Goal: Task Accomplishment & Management: Complete application form

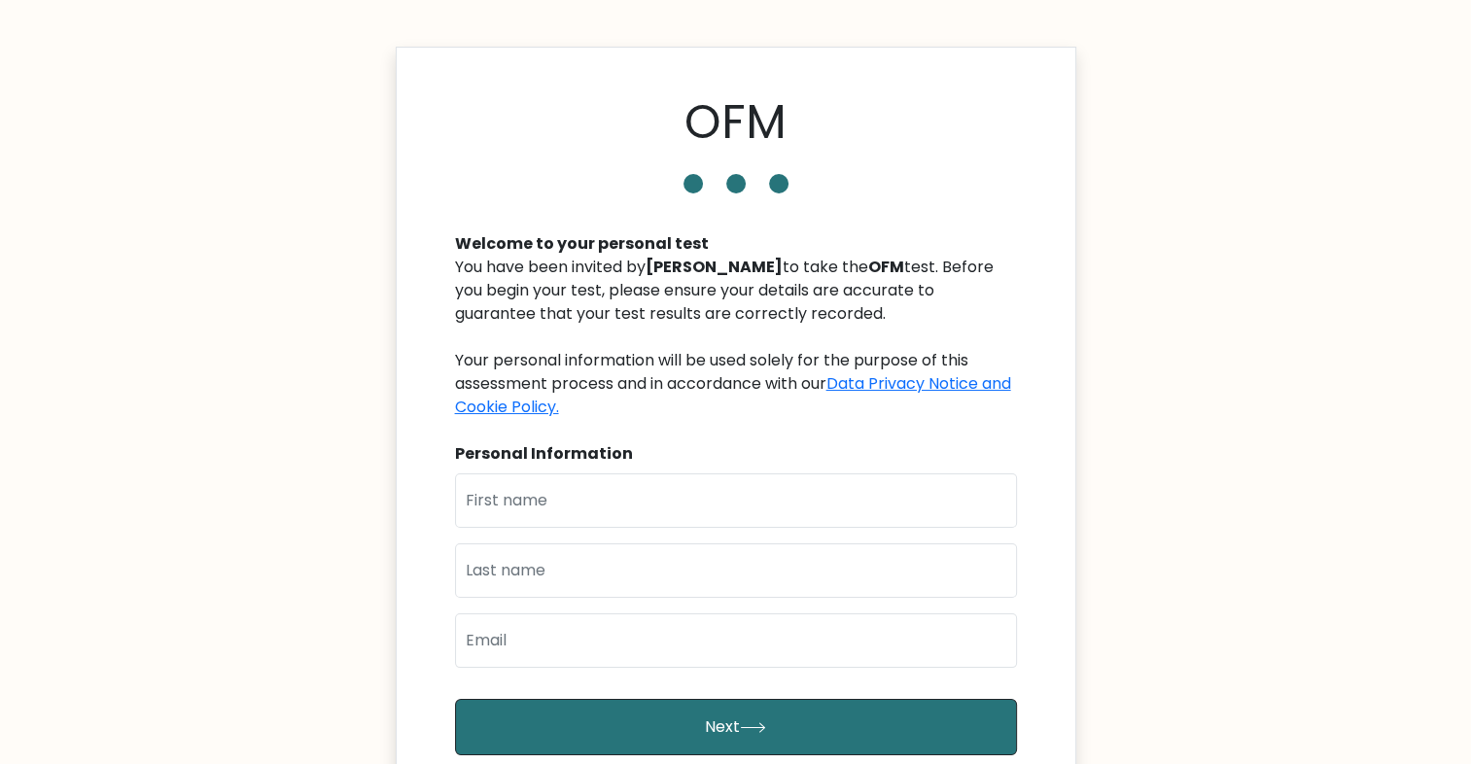
type input "Emmanuel"
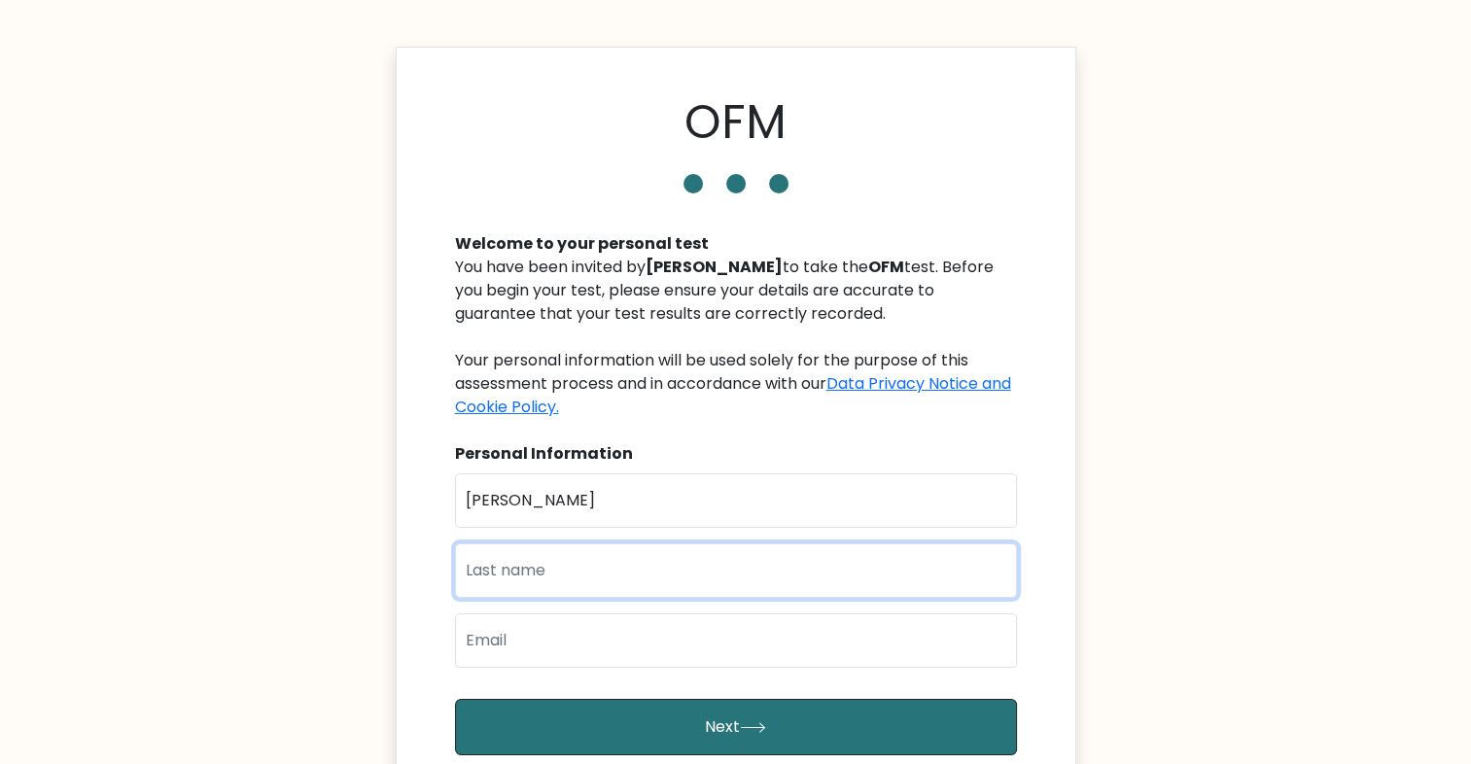
type input "Abiodun"
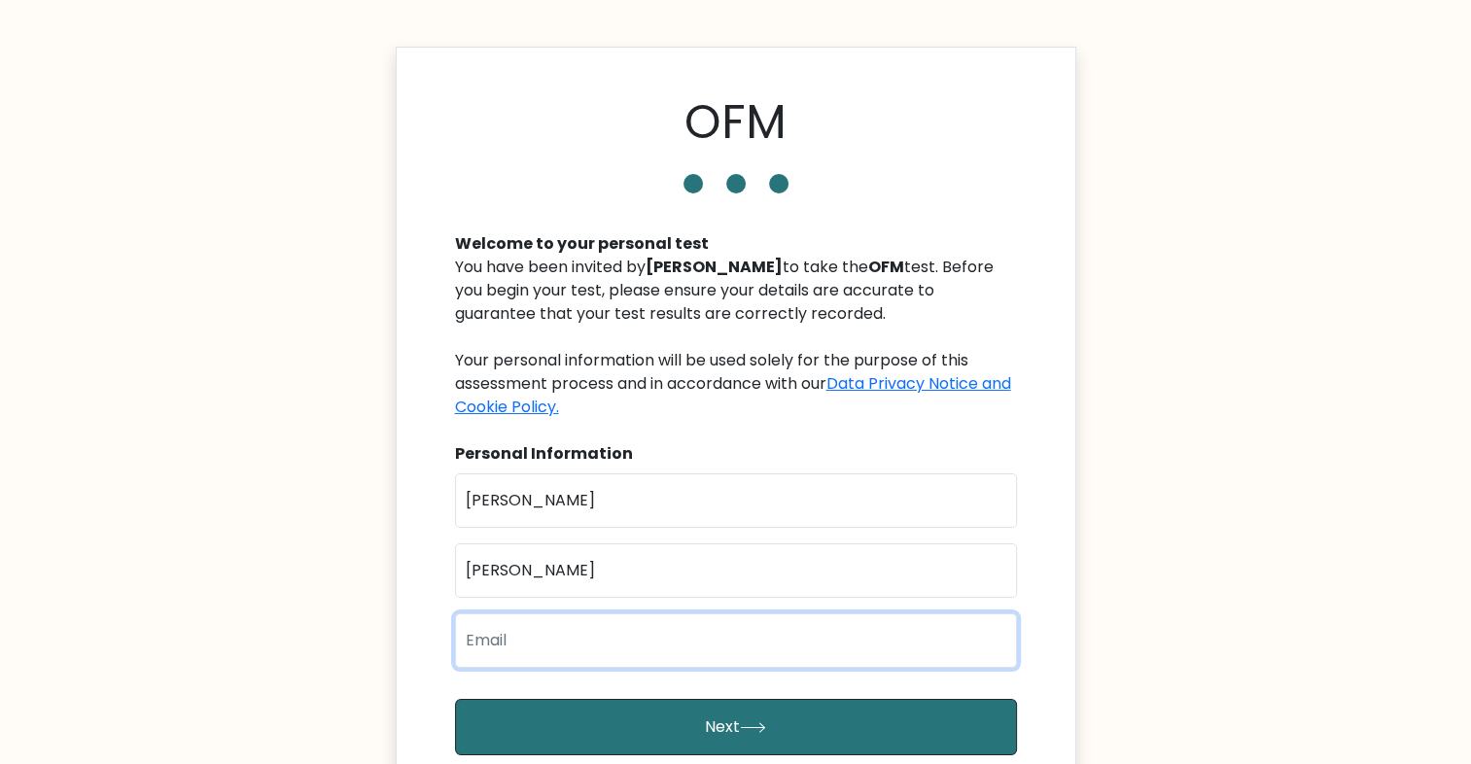
type input "[EMAIL_ADDRESS][DOMAIN_NAME]"
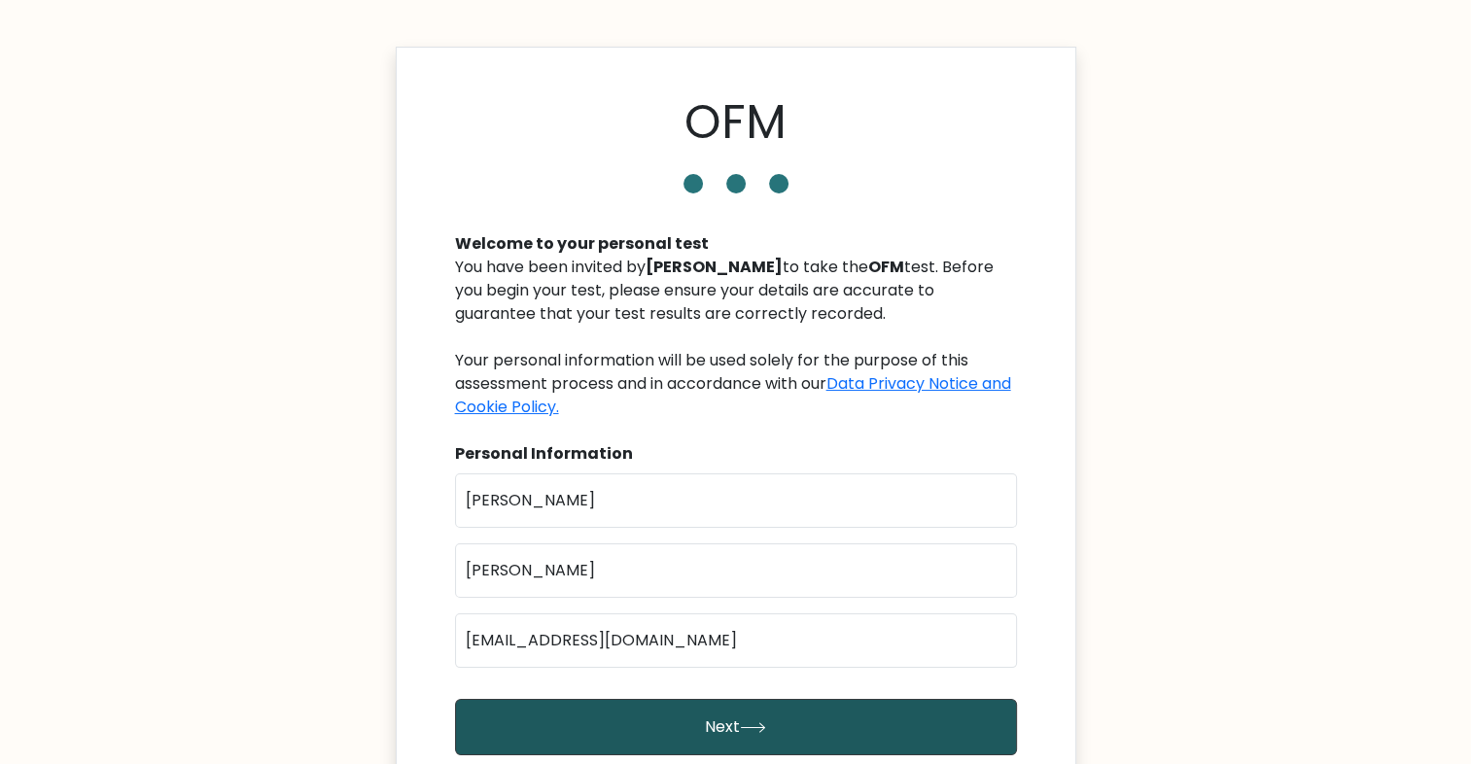
click at [762, 729] on icon "submit" at bounding box center [753, 727] width 26 height 11
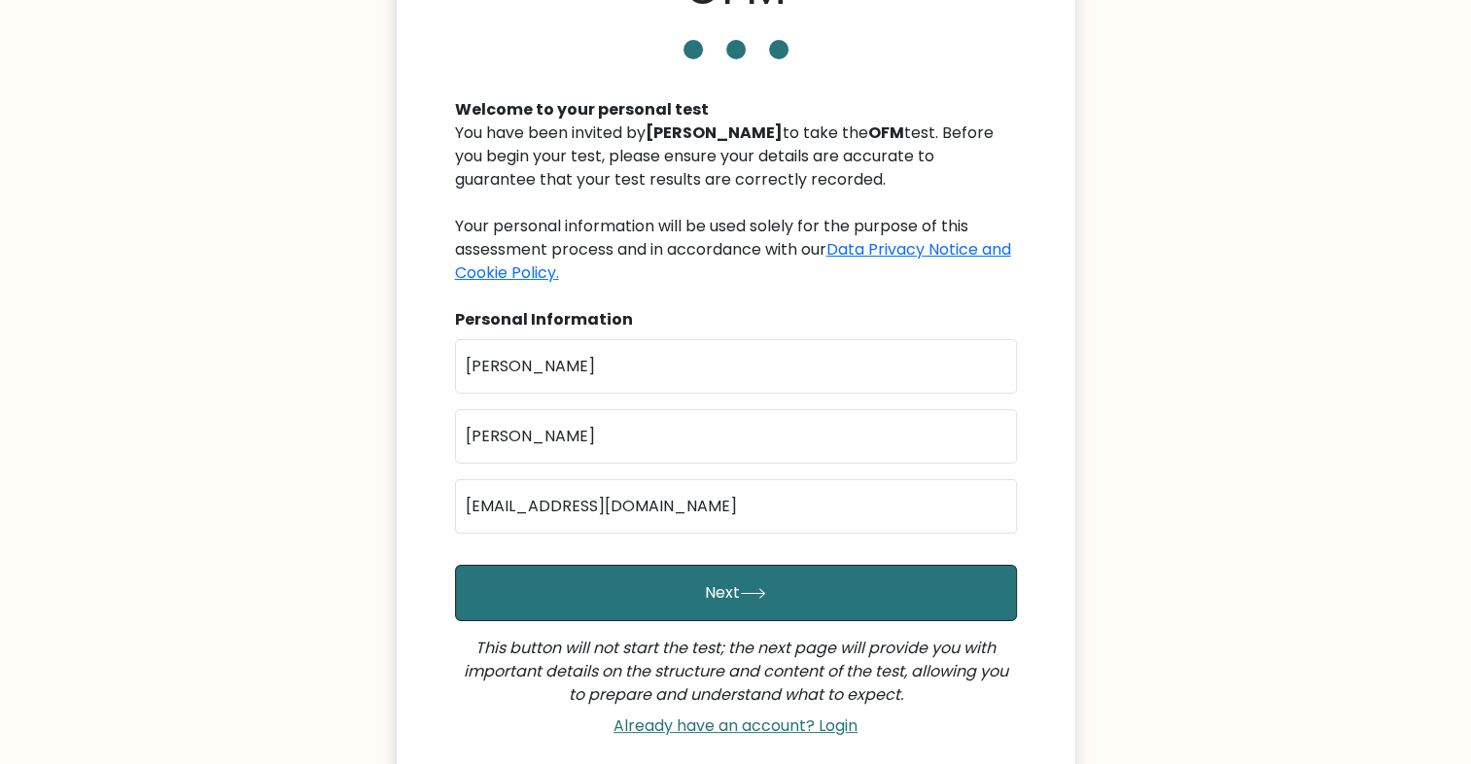
scroll to position [204, 0]
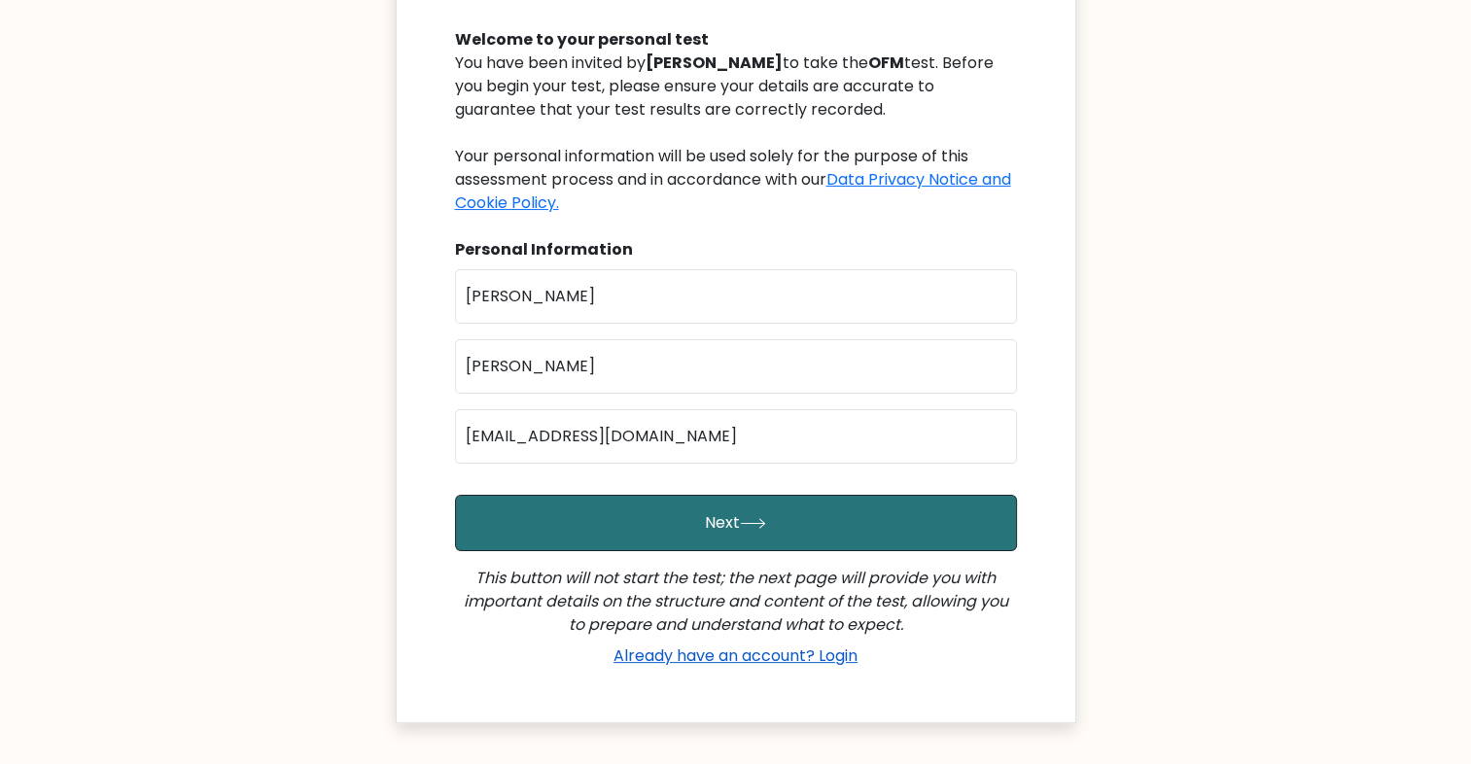
click at [732, 654] on link "Already have an account? Login" at bounding box center [736, 655] width 260 height 22
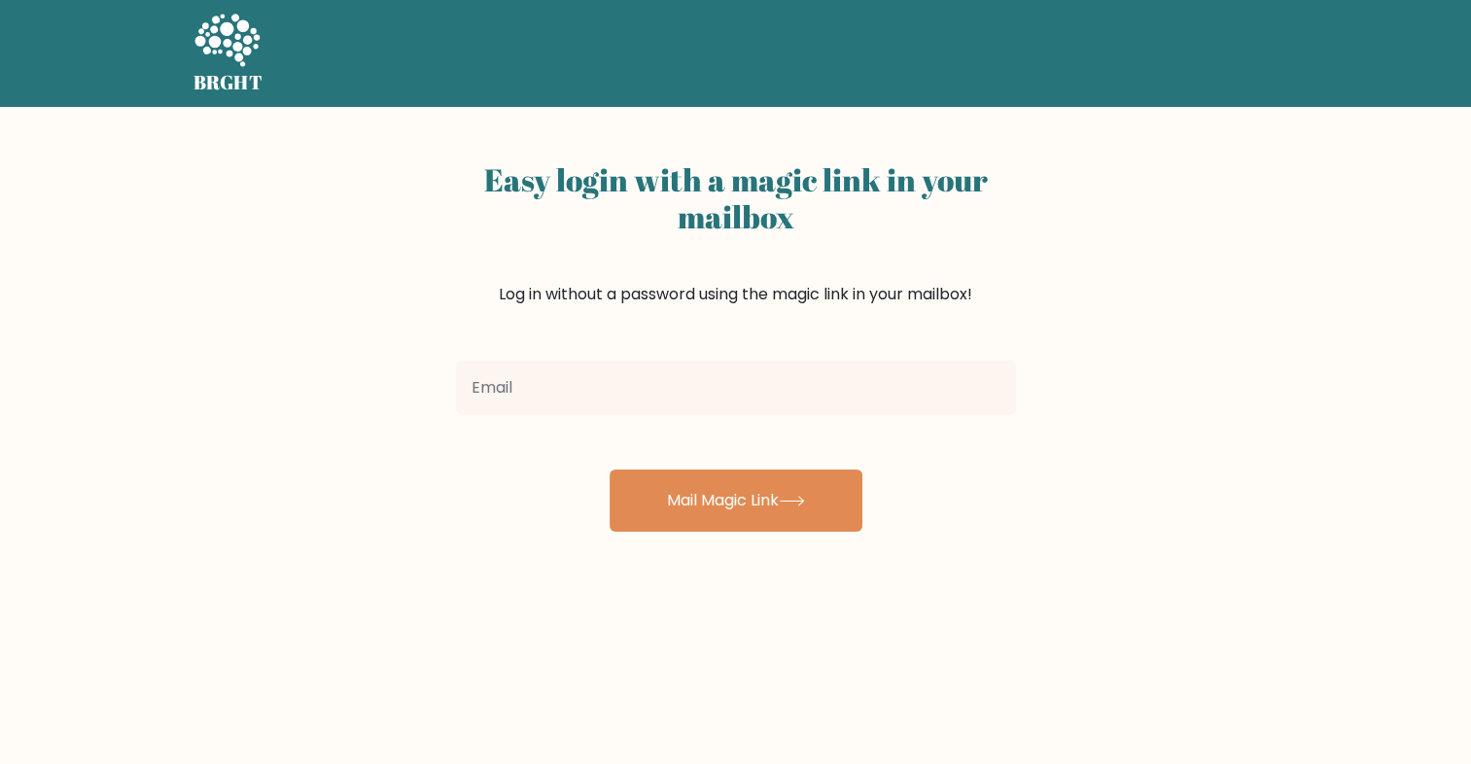
click at [547, 389] on input "email" at bounding box center [736, 388] width 560 height 54
type input "[EMAIL_ADDRESS][DOMAIN_NAME]"
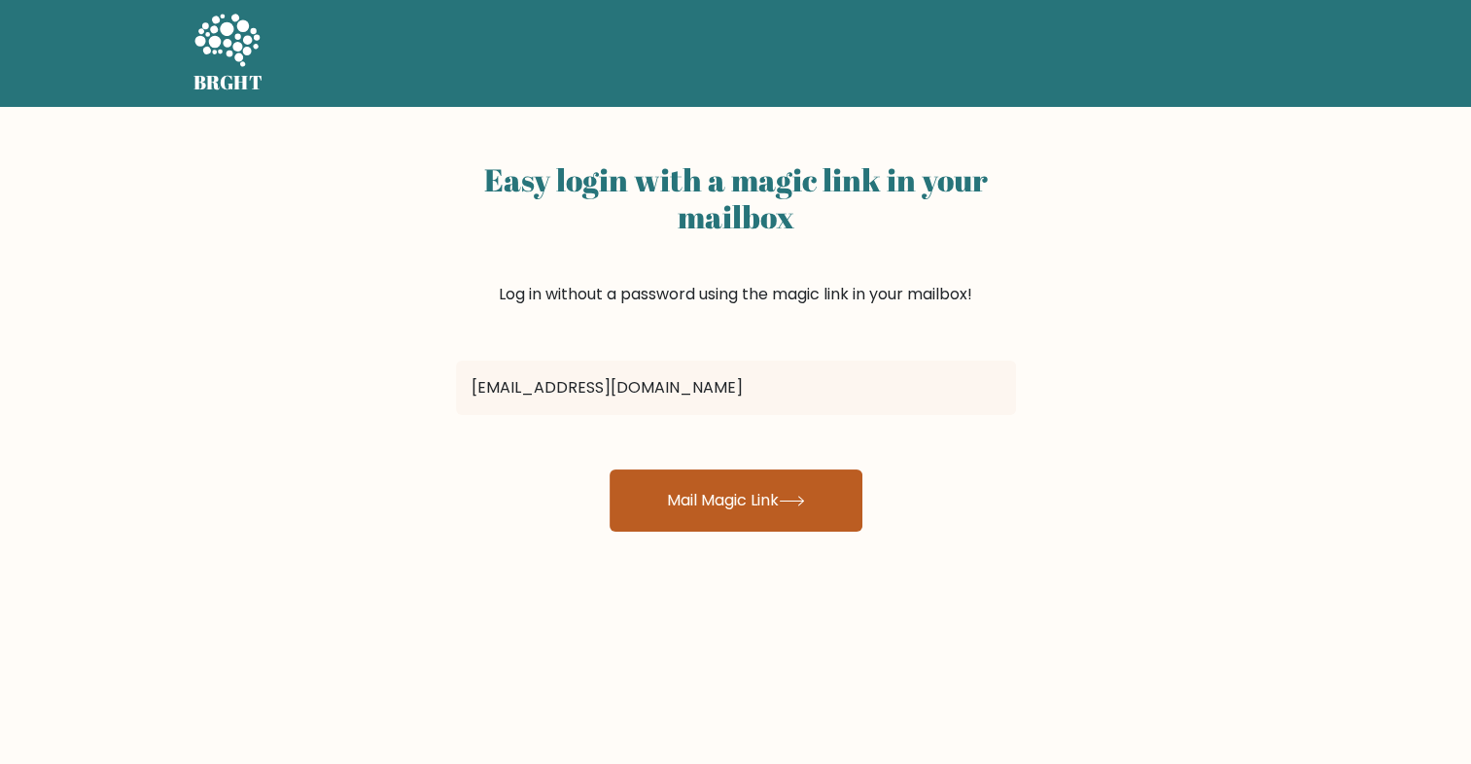
click at [718, 502] on button "Mail Magic Link" at bounding box center [735, 500] width 253 height 62
